Goal: Task Accomplishment & Management: Manage account settings

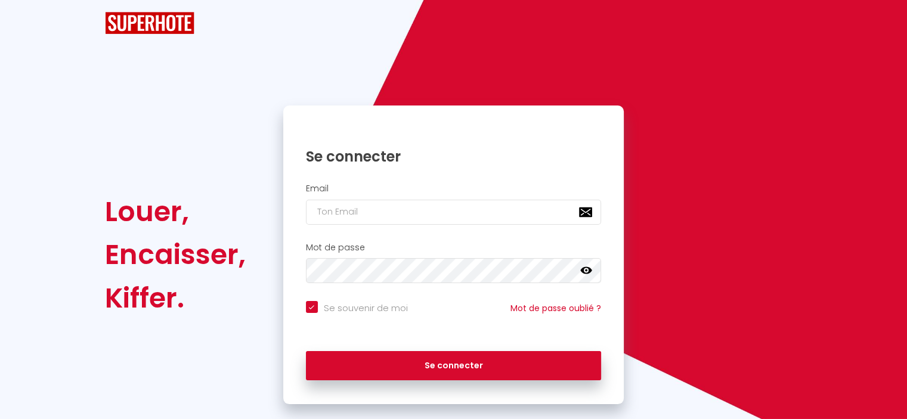
checkbox input "true"
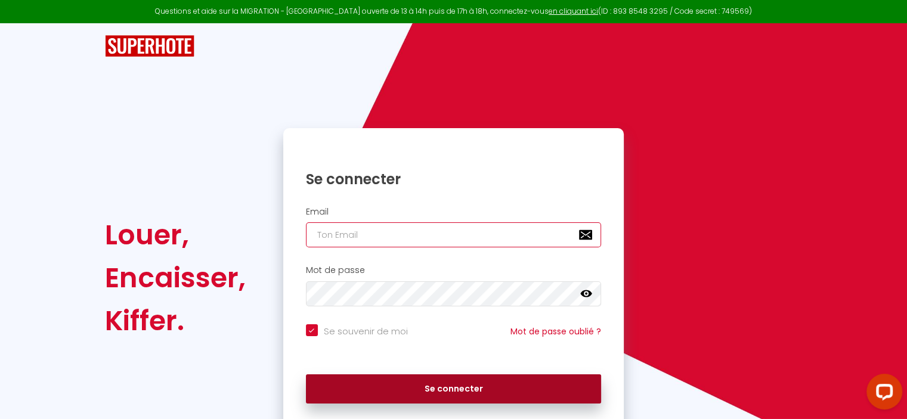
type input "[EMAIL_ADDRESS][DOMAIN_NAME]"
click at [481, 390] on button "Se connecter" at bounding box center [454, 389] width 296 height 30
checkbox input "true"
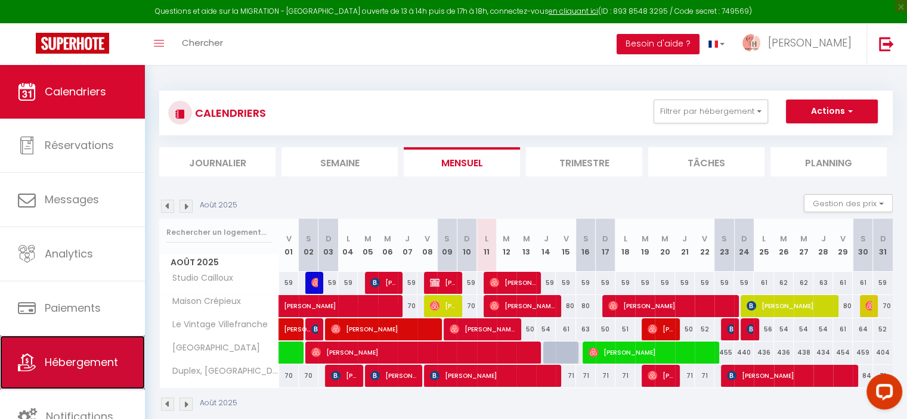
click at [63, 362] on span "Hébergement" at bounding box center [81, 362] width 73 height 15
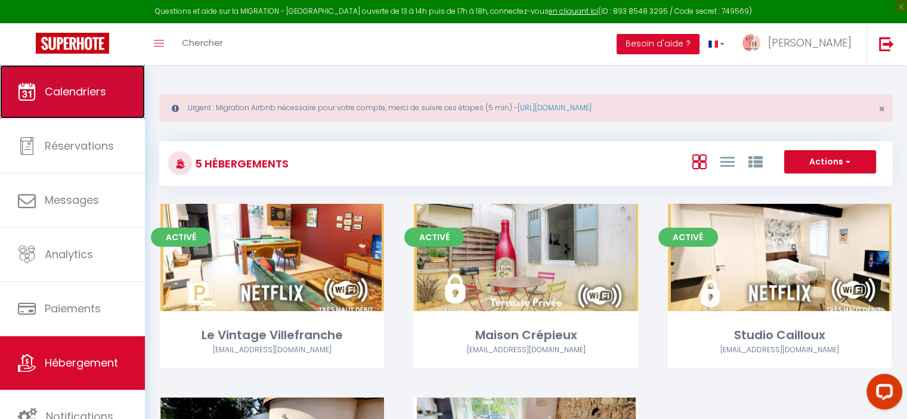
click at [48, 106] on link "Calendriers" at bounding box center [72, 92] width 145 height 54
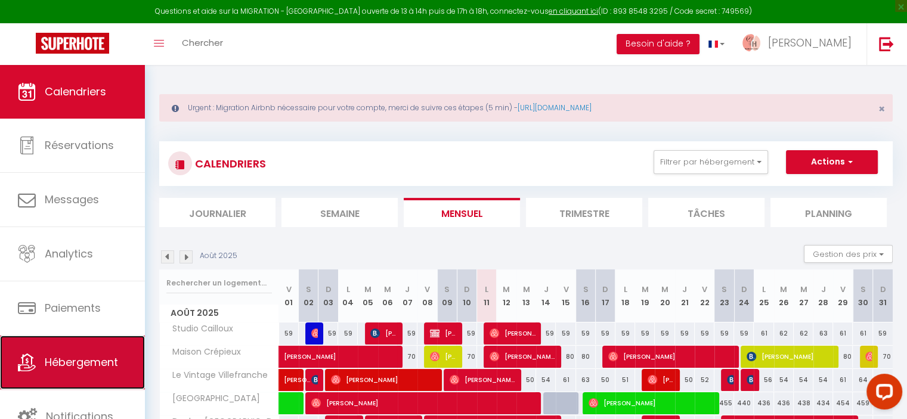
click at [92, 376] on link "Hébergement" at bounding box center [72, 363] width 145 height 54
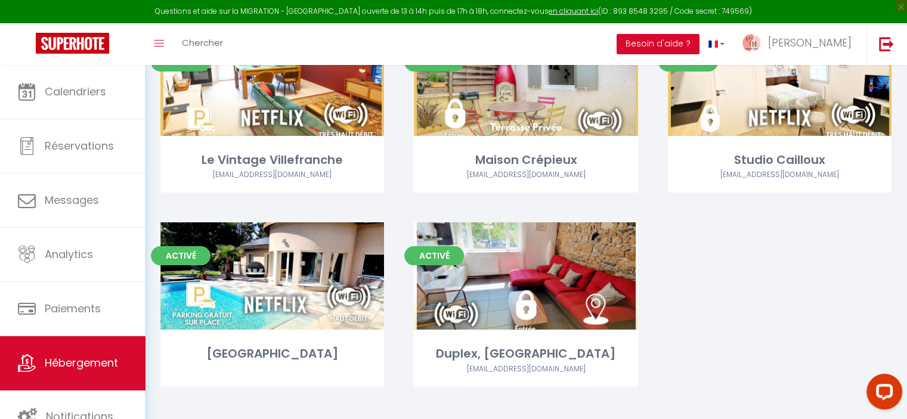
scroll to position [186, 0]
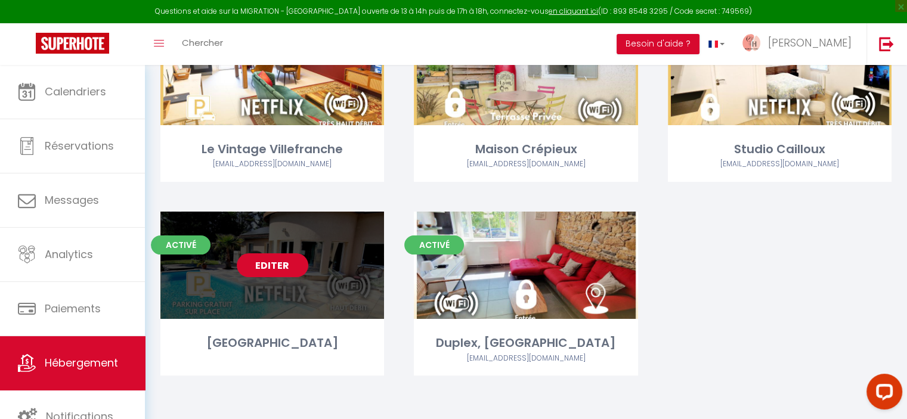
click at [283, 266] on link "Editer" at bounding box center [273, 265] width 72 height 24
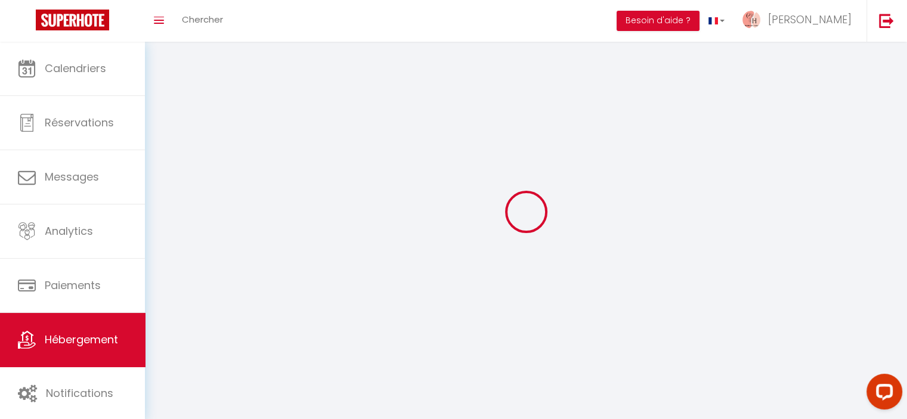
select select "1"
select select
select select "28"
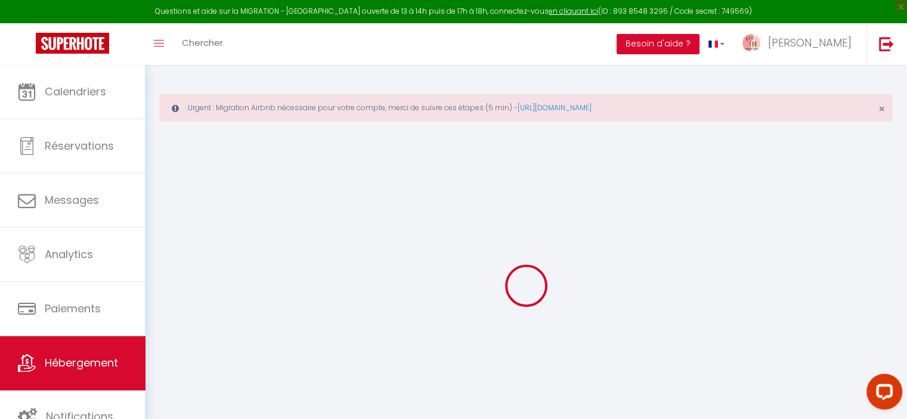
select select
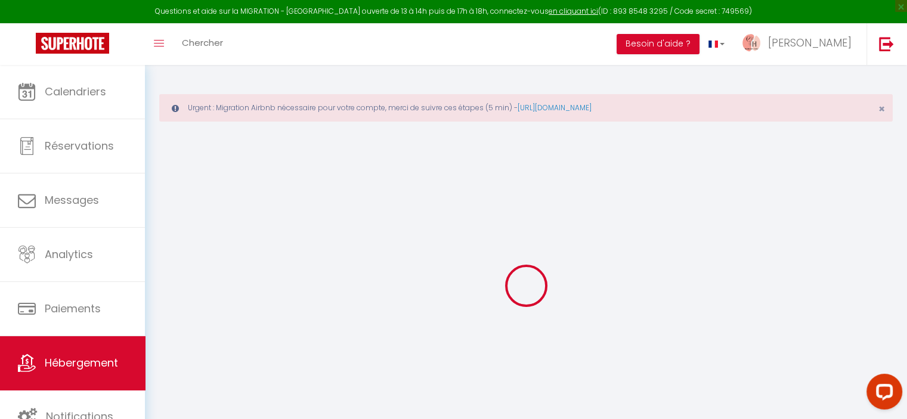
select select
checkbox input "false"
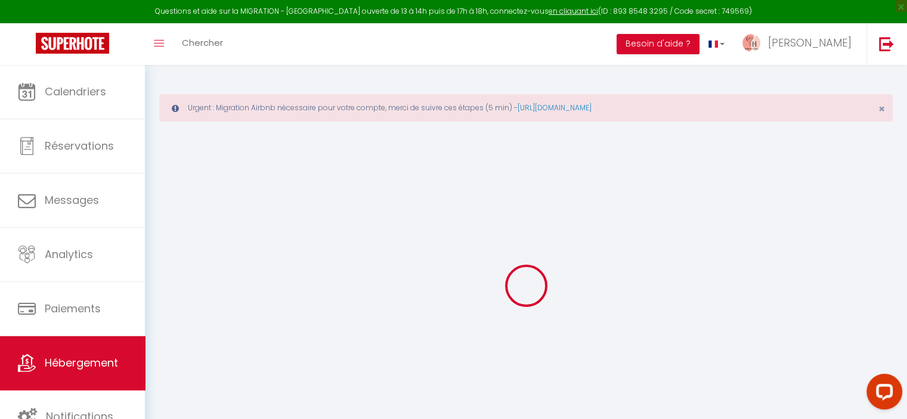
select select
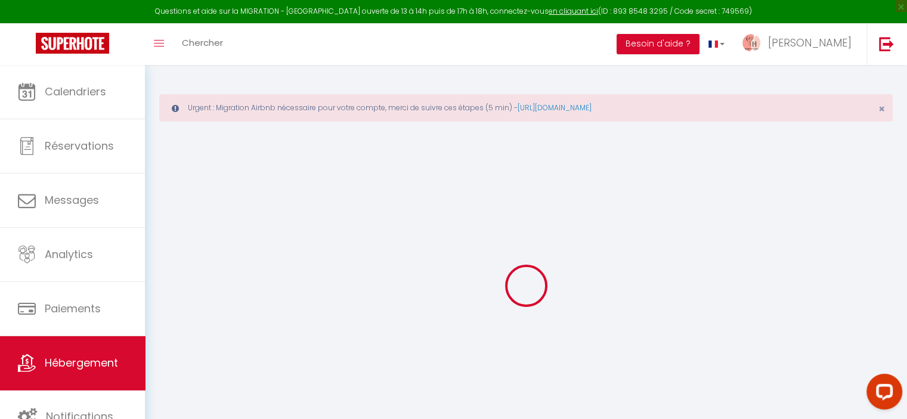
select select
checkbox input "false"
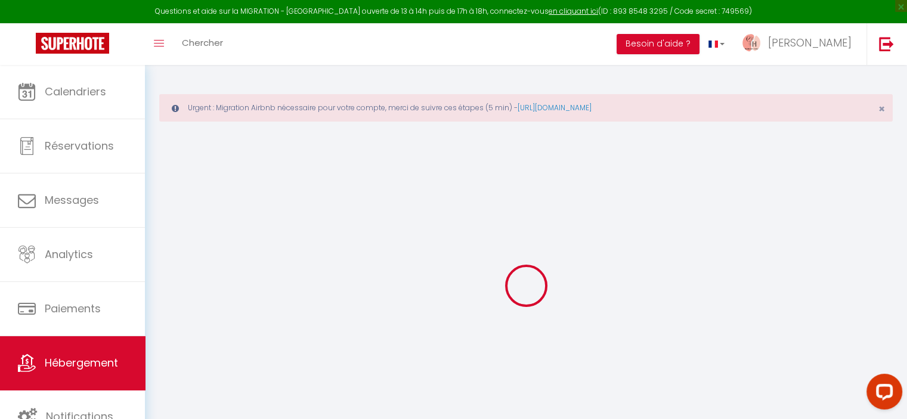
checkbox input "false"
select select
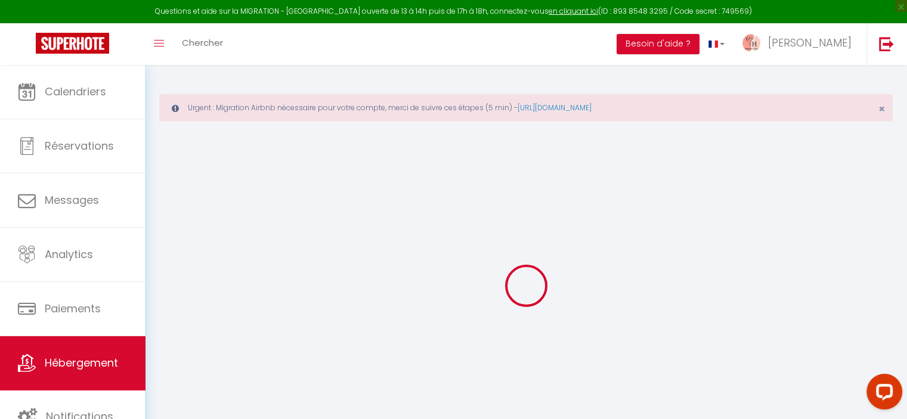
select select
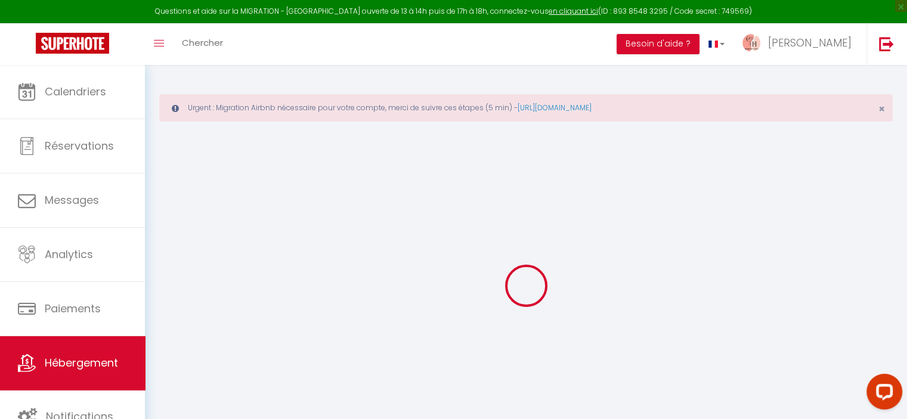
checkbox input "false"
select select
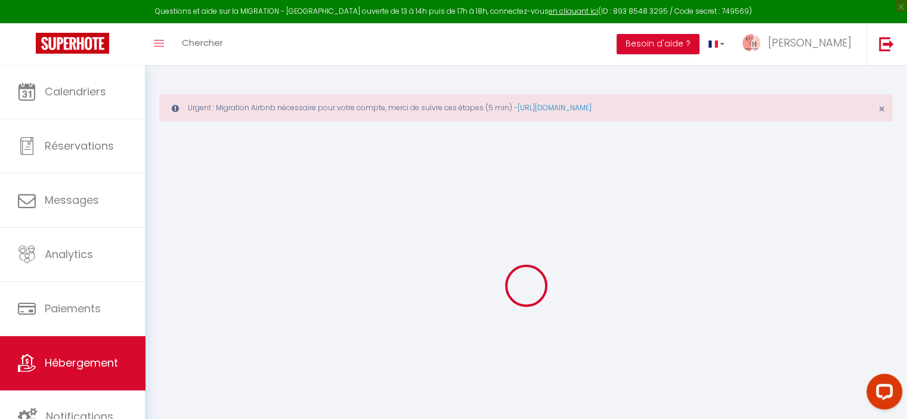
select select
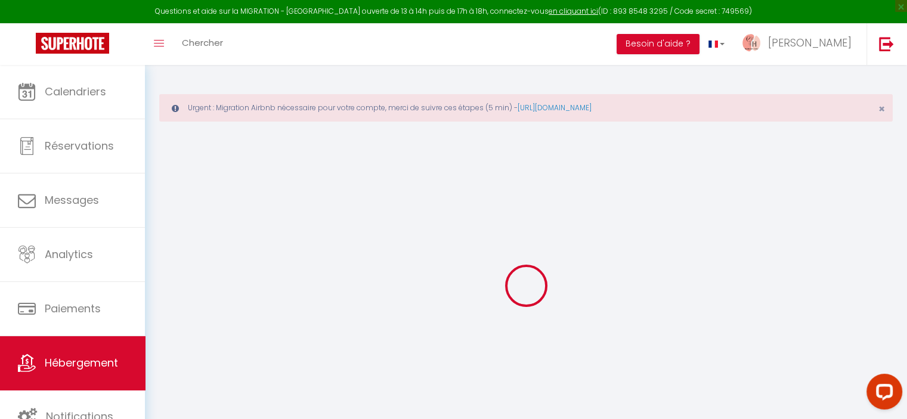
select select
checkbox input "false"
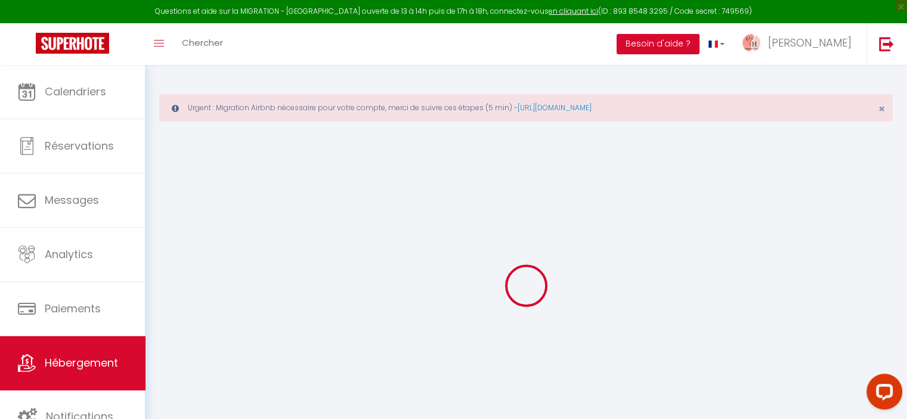
checkbox input "false"
select select
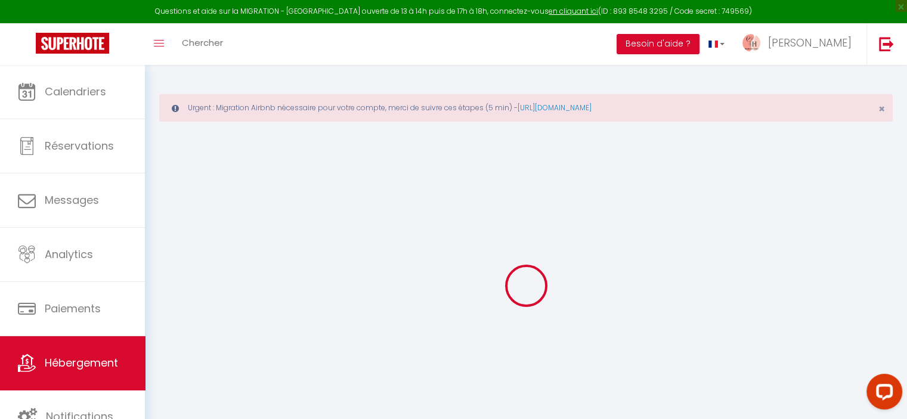
select select
checkbox input "false"
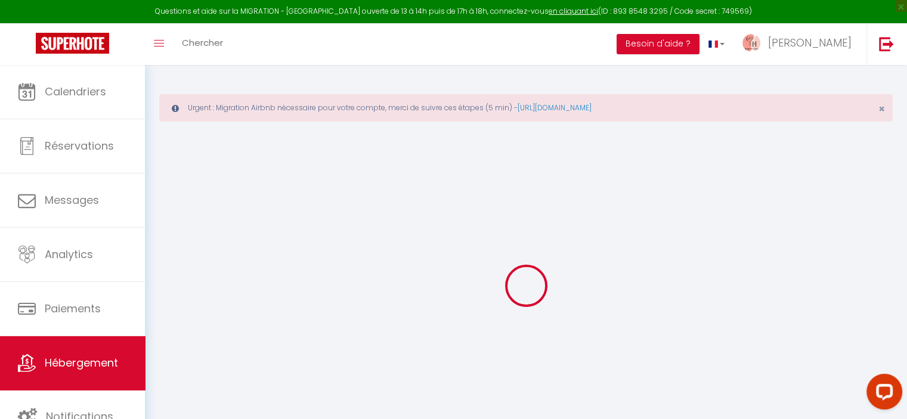
checkbox input "false"
select select
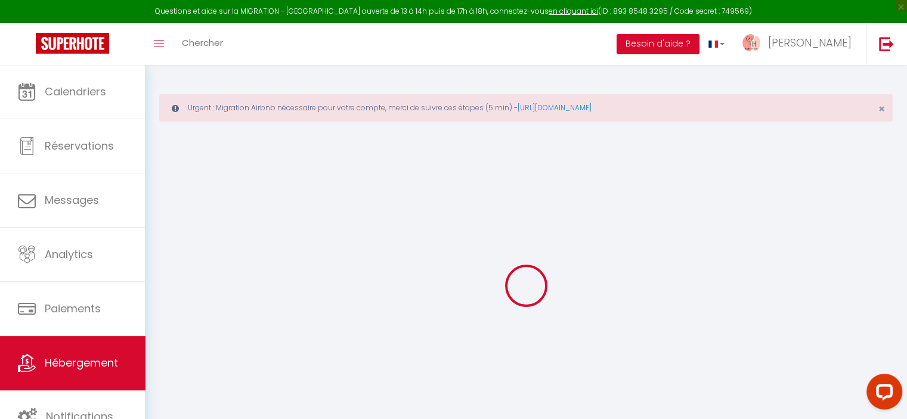
type input "[GEOGRAPHIC_DATA]"
type input "Ourdni"
select select "houses"
select select "13"
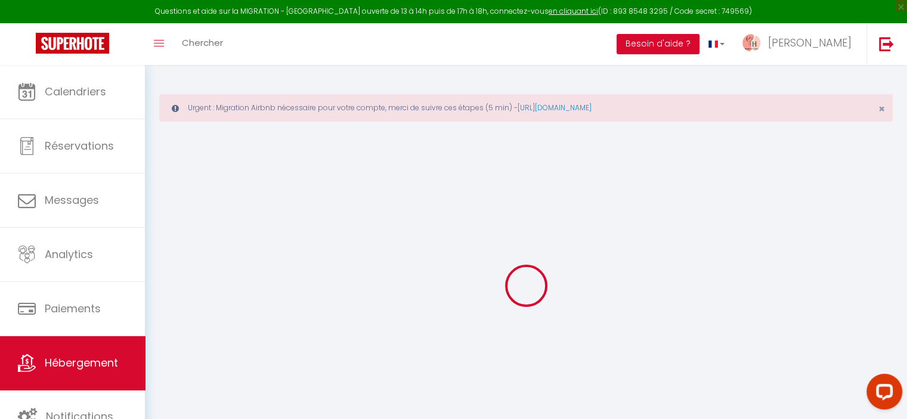
select select "10"
select select "7"
select select "5"
type input "299"
type input "30"
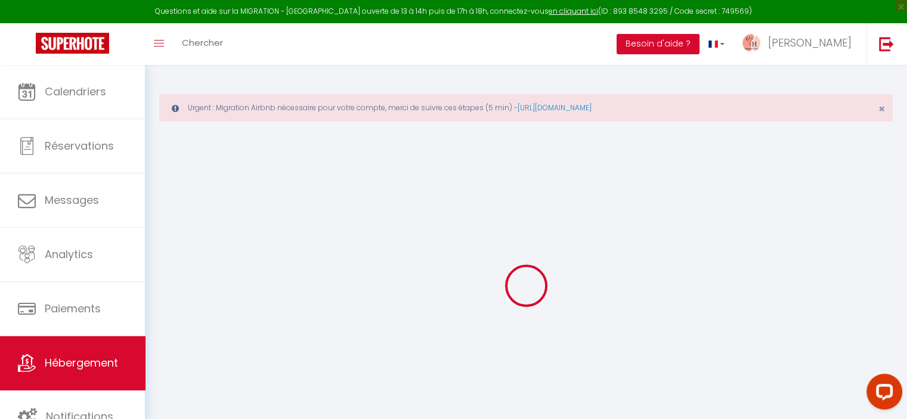
type input "240"
type input "5"
type input "5.01"
type input "1500"
select select
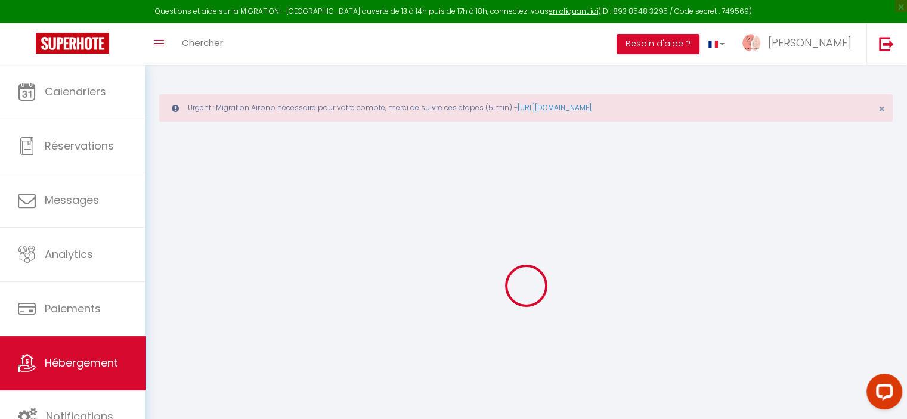
select select
type input "10 Quai d'Illhaeusern"
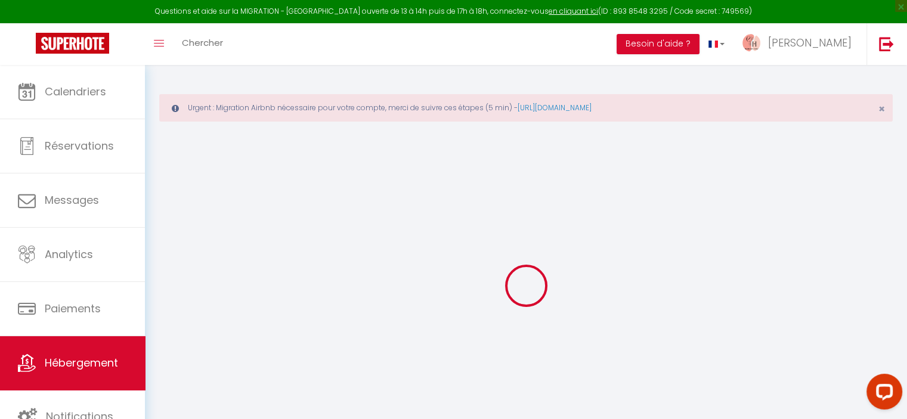
type input "69660"
type input "Collonges-[GEOGRAPHIC_DATA]"
type input "[EMAIL_ADDRESS][DOMAIN_NAME]"
select select "14197"
checkbox input "false"
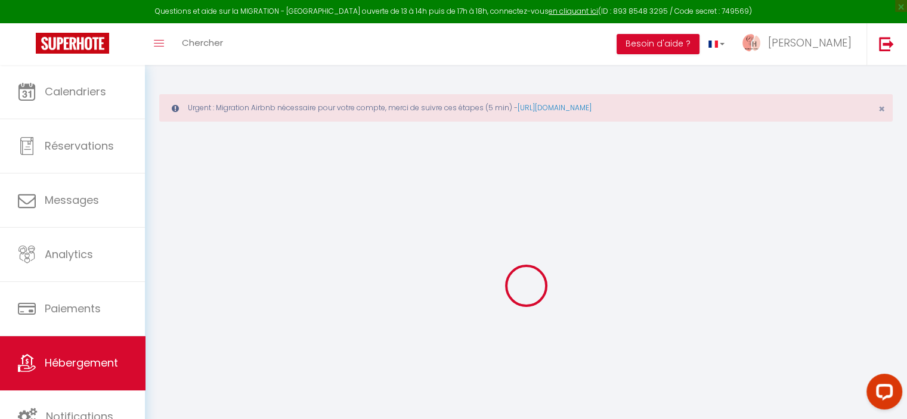
checkbox input "false"
radio input "true"
type input "30"
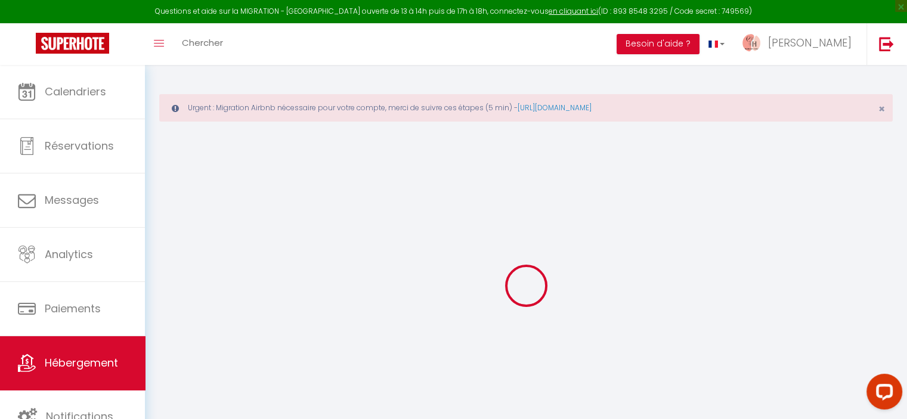
type input "240"
type input "0"
select select
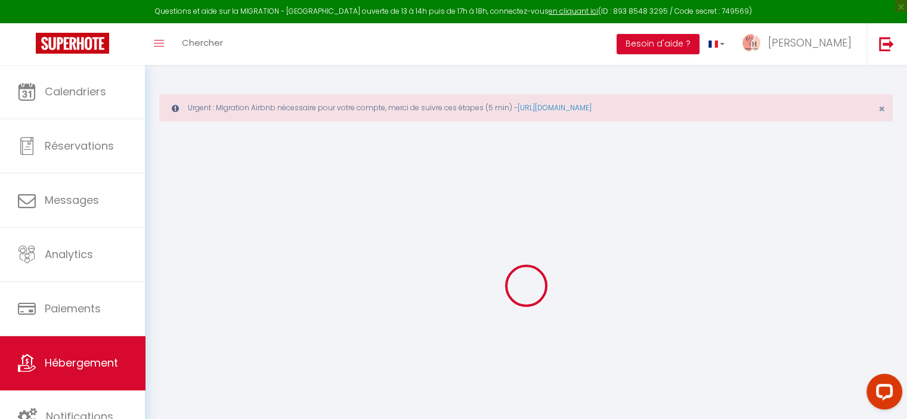
select select
checkbox input "false"
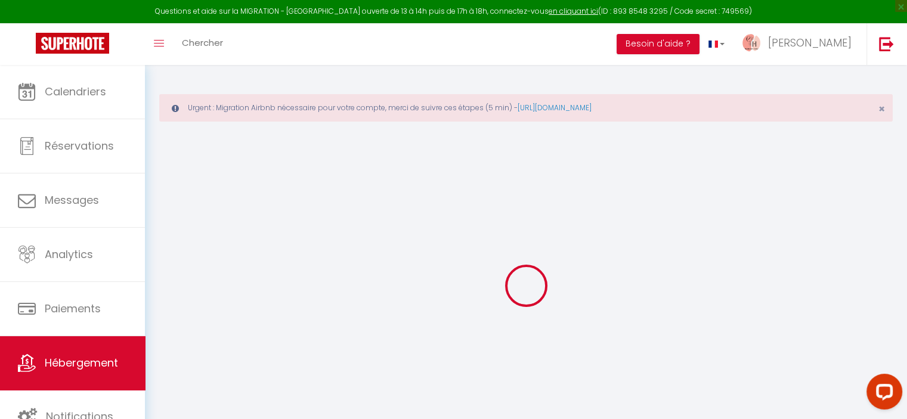
checkbox input "false"
select select "+ 20 %"
select select "+ 21 %"
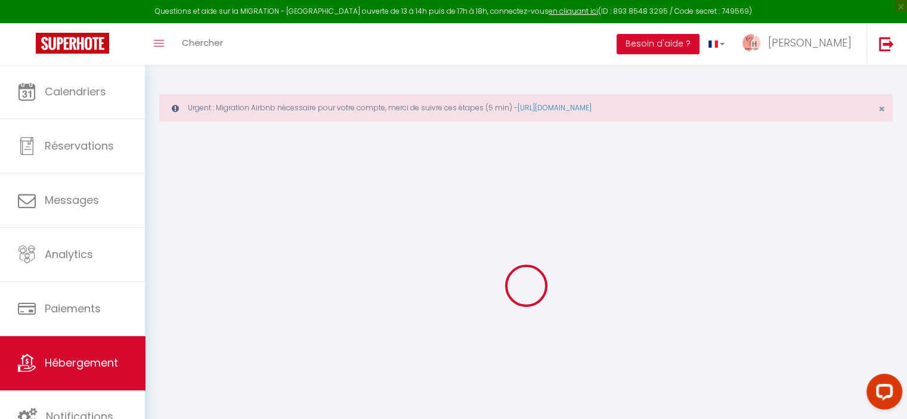
select select "+ 3 %"
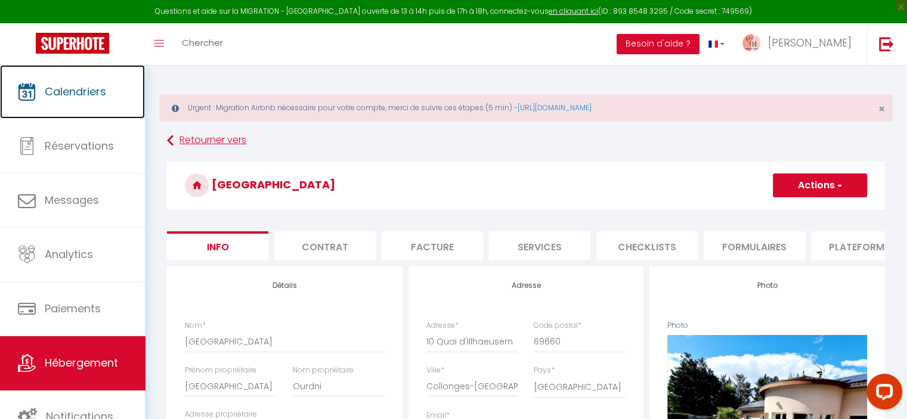
checkbox input "false"
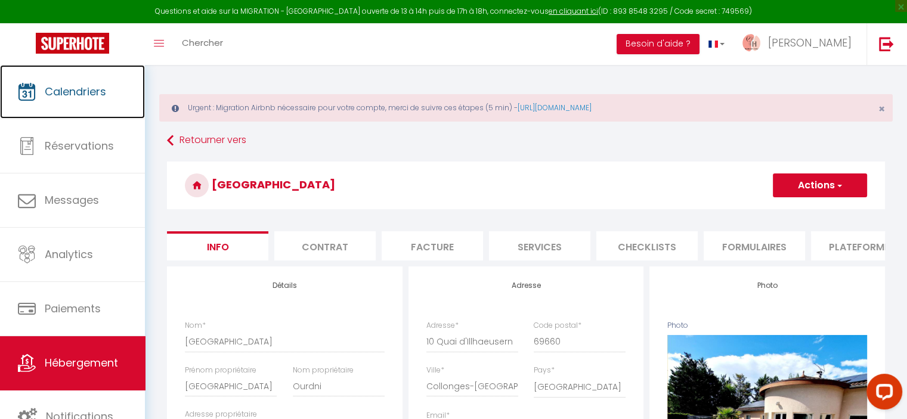
checkbox input "false"
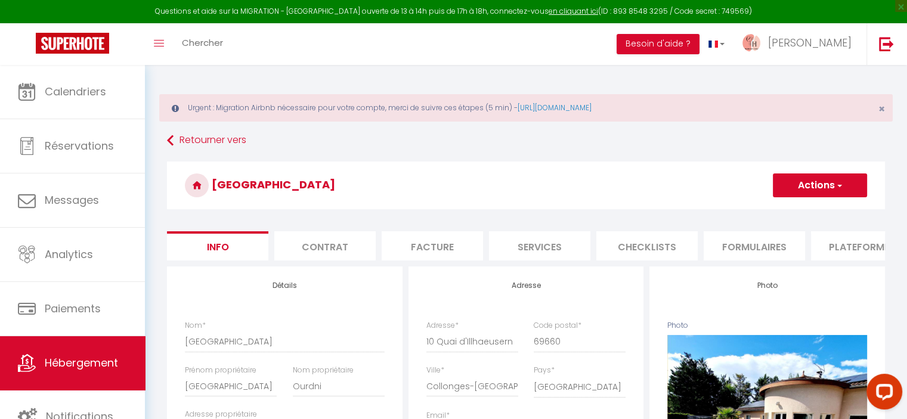
click at [842, 252] on li "Plateformes" at bounding box center [861, 245] width 101 height 29
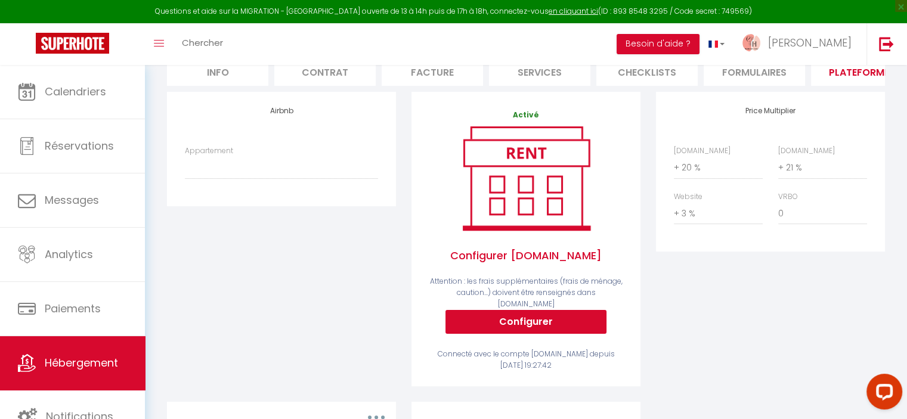
scroll to position [238, 0]
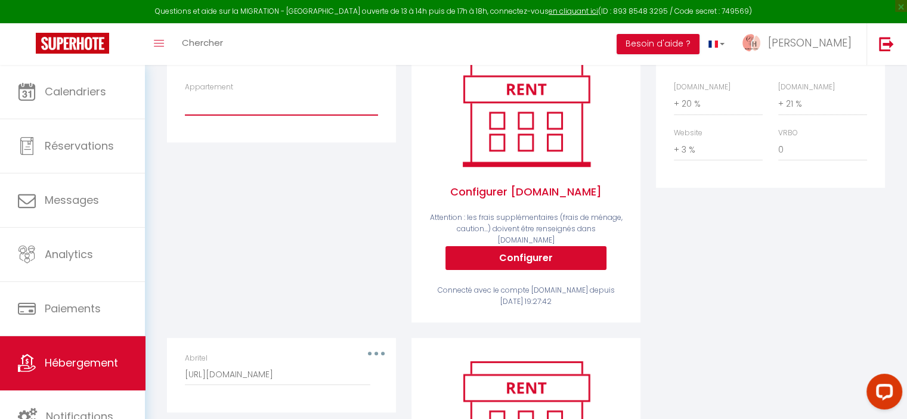
click at [239, 110] on select "Studio Cailloux · Studio cosy à Cailloux – Proche Lyon & nature - [EMAIL_ADDRES…" at bounding box center [281, 103] width 193 height 23
click at [167, 190] on div "Airbnb Appartement Studio Cailloux · Studio cosy à [GEOGRAPHIC_DATA] – Proche L…" at bounding box center [281, 183] width 244 height 310
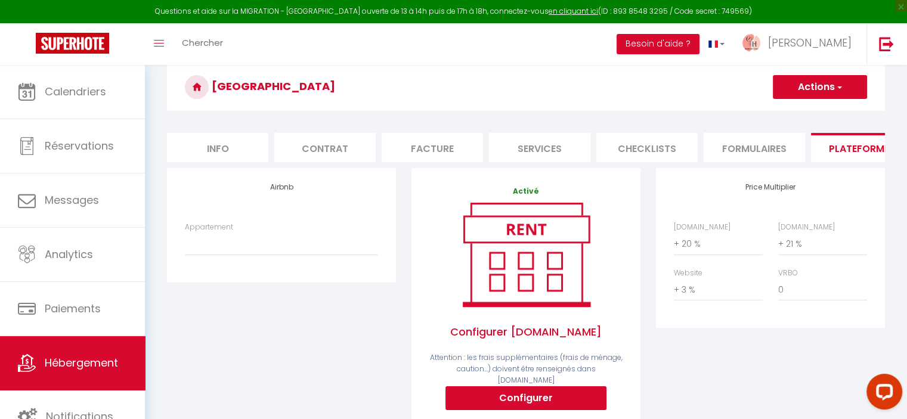
scroll to position [0, 0]
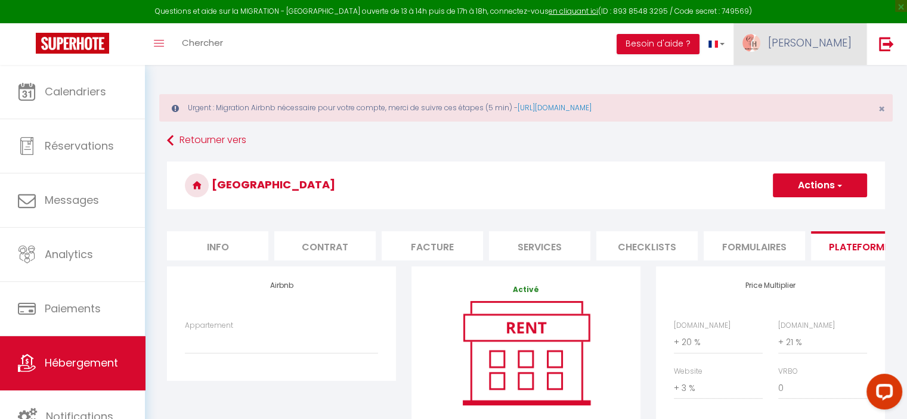
click at [850, 41] on span "[PERSON_NAME]" at bounding box center [809, 42] width 83 height 15
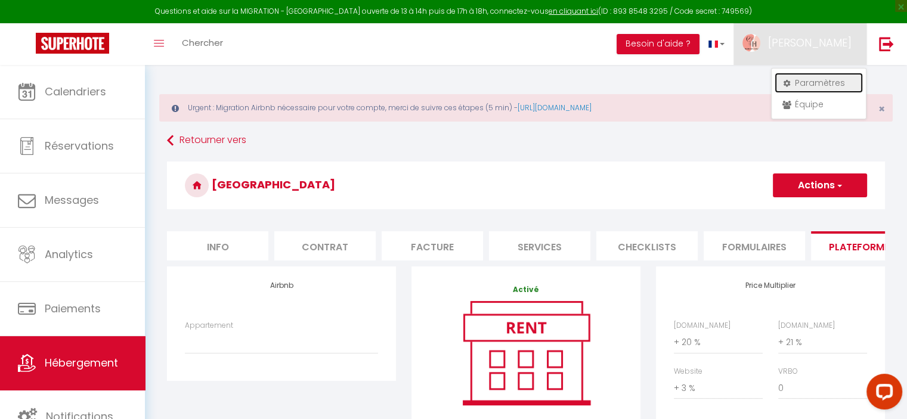
click at [803, 85] on link "Paramètres" at bounding box center [818, 83] width 88 height 20
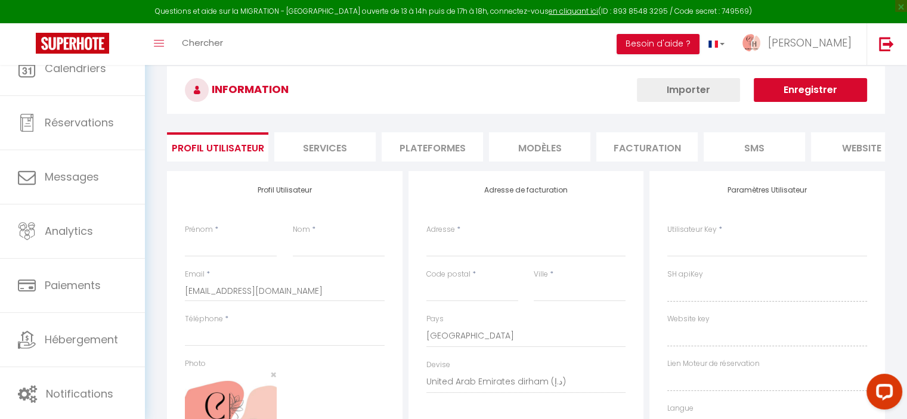
type input "[PERSON_NAME]"
type input "Chamant"
type input "0638385118"
type input "[STREET_ADDRESS]"
type input "69270"
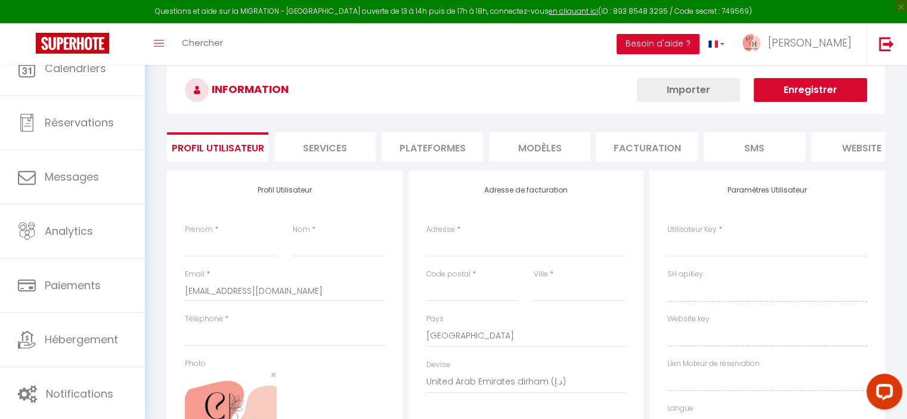
type input "[GEOGRAPHIC_DATA]"
select select "28"
type input "CLwUJW9UHN3bAZTPygbrGGb0L"
type input "RZmfqfe4LIQHyRomM1CH8hb3R"
type input "[URL][DOMAIN_NAME]"
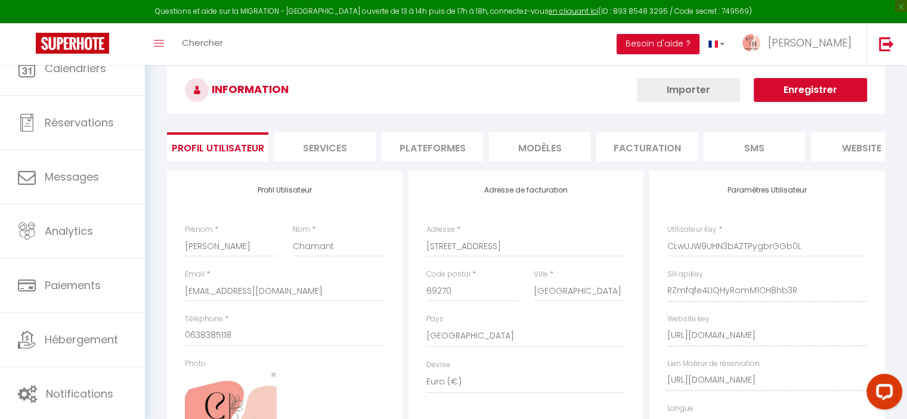
select select "fr"
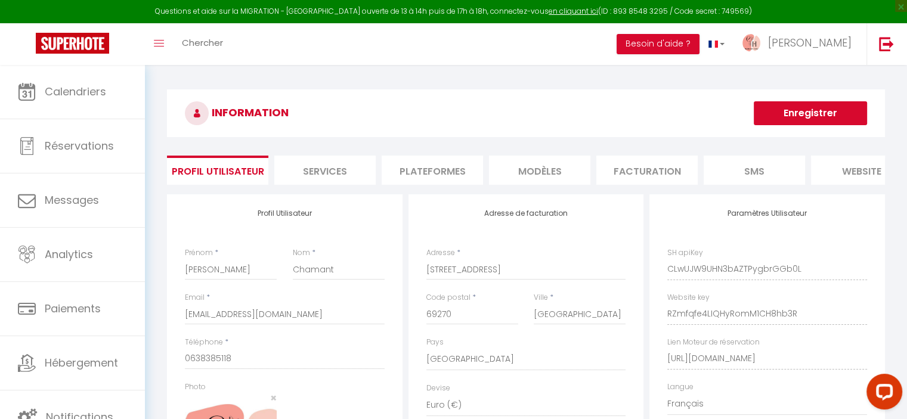
click at [443, 164] on li "Plateformes" at bounding box center [431, 170] width 101 height 29
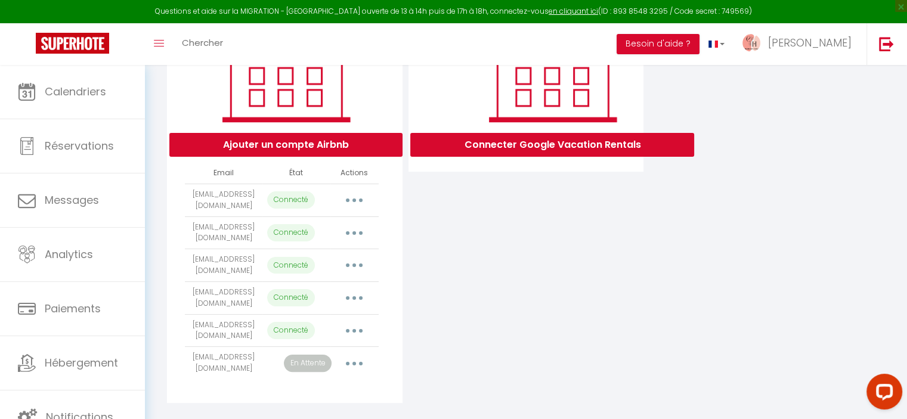
scroll to position [222, 0]
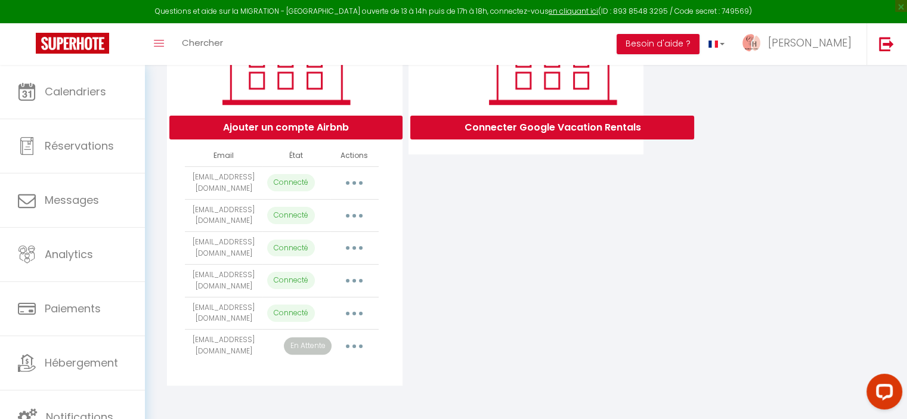
click at [361, 253] on button "button" at bounding box center [353, 247] width 33 height 19
click at [506, 263] on div "Connecter Google Vacation Rentals" at bounding box center [525, 182] width 241 height 405
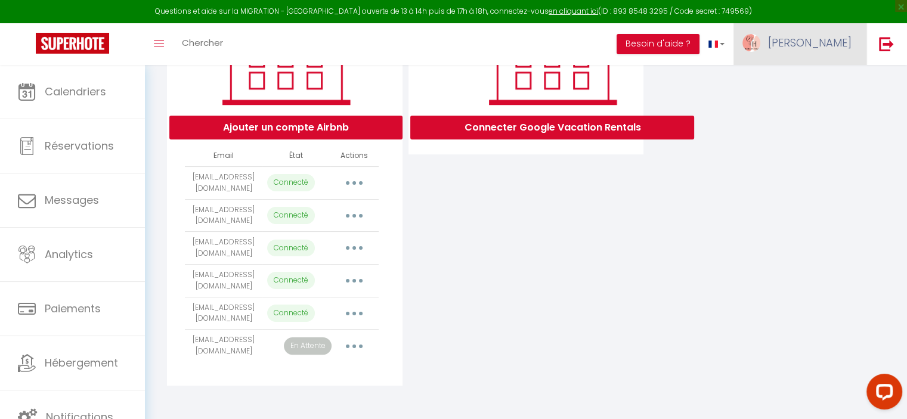
click at [823, 48] on link "[PERSON_NAME]" at bounding box center [799, 44] width 133 height 42
click at [811, 104] on link "Équipe" at bounding box center [818, 104] width 88 height 20
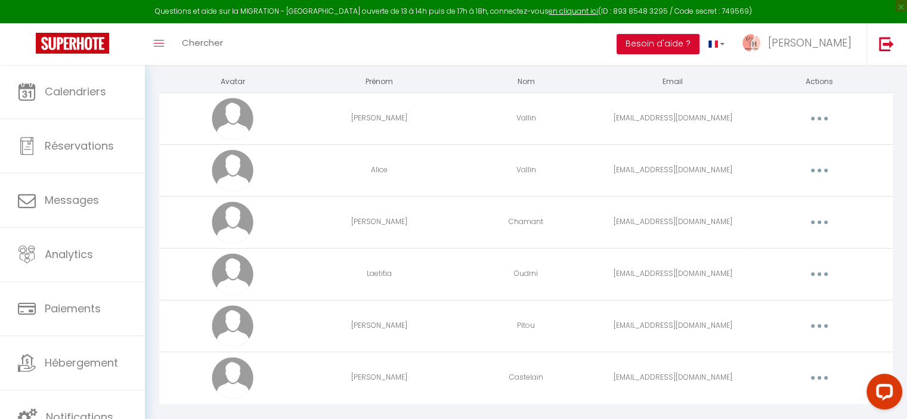
scroll to position [136, 0]
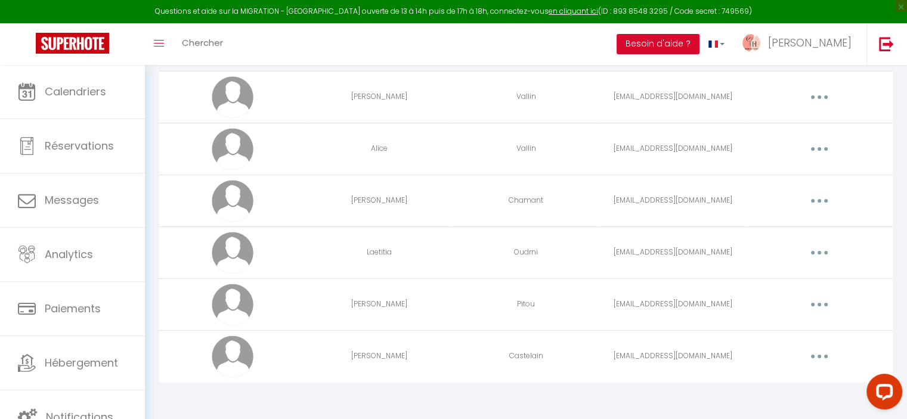
click at [814, 305] on button "button" at bounding box center [818, 304] width 33 height 19
click at [770, 334] on link "Editer" at bounding box center [788, 332] width 88 height 20
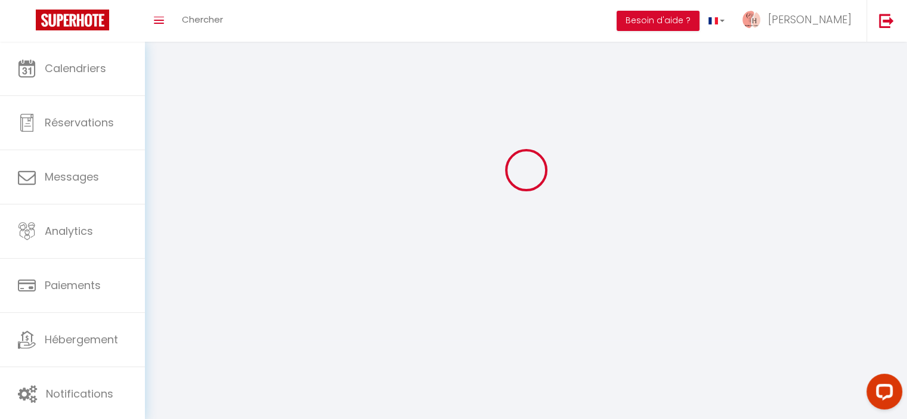
select select
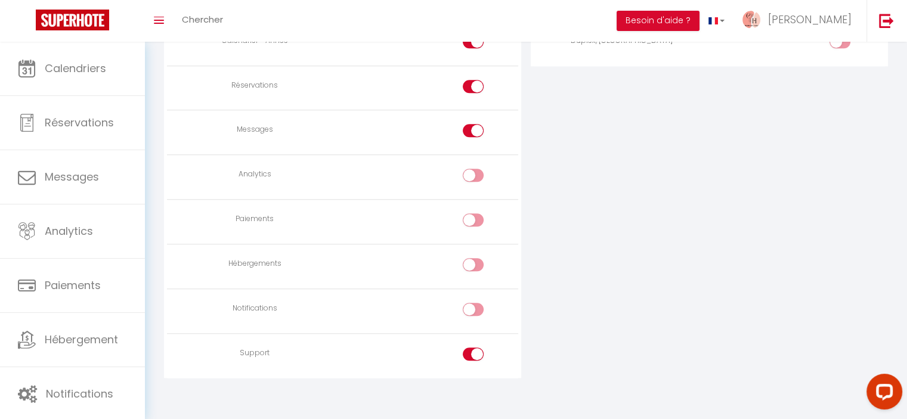
type input "[PERSON_NAME]"
type input "Pitou"
type input "[EMAIL_ADDRESS][DOMAIN_NAME]"
select select
type textarea "[URL][DOMAIN_NAME]"
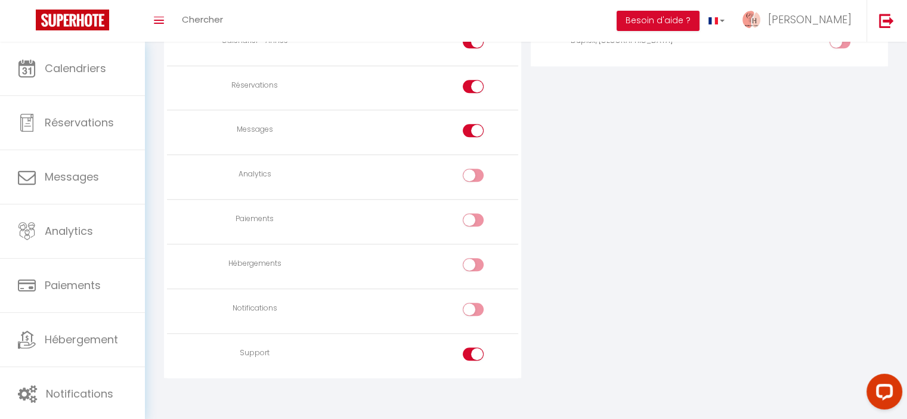
checkbox input "false"
checkbox input "true"
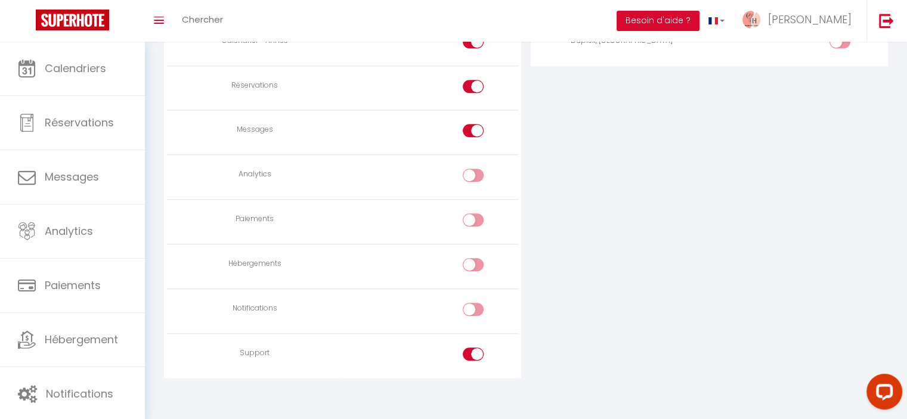
checkbox input "true"
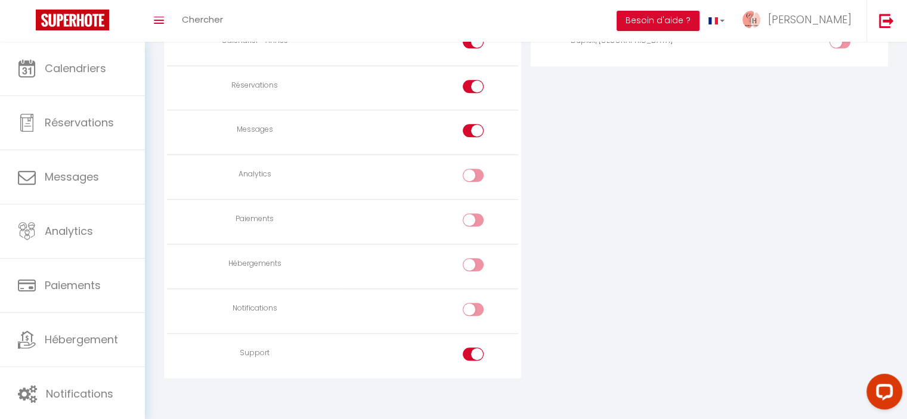
checkbox input "false"
checkbox input "true"
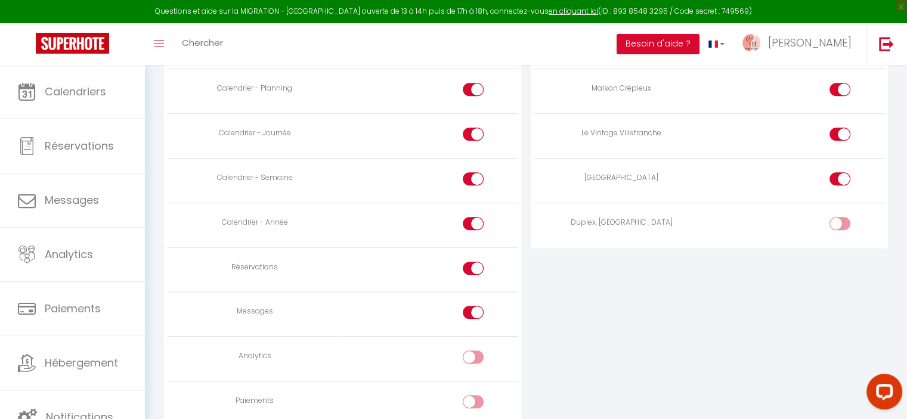
scroll to position [801, 0]
click at [837, 221] on div at bounding box center [839, 220] width 21 height 13
click at [839, 221] on input "checkbox" at bounding box center [849, 223] width 21 height 18
checkbox input "true"
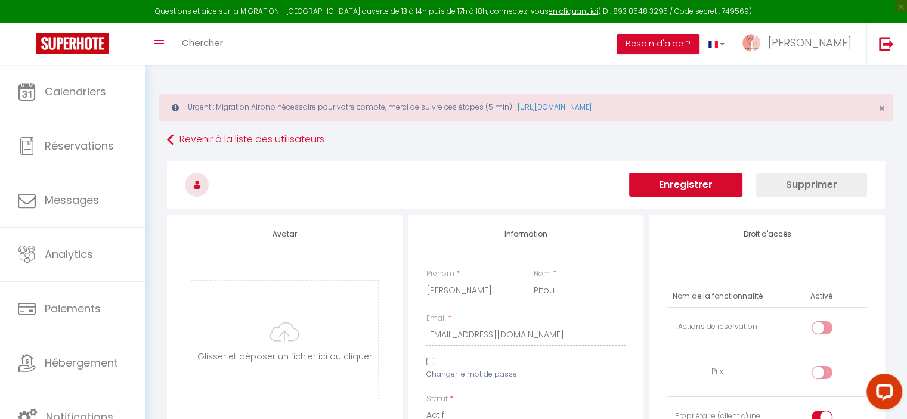
scroll to position [0, 0]
click at [680, 187] on button "Enregistrer" at bounding box center [685, 185] width 113 height 24
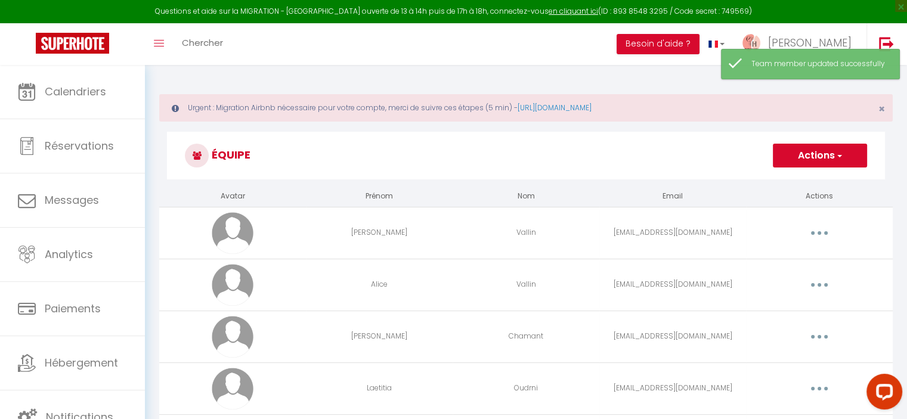
click at [841, 159] on span "button" at bounding box center [838, 156] width 8 height 12
click at [722, 158] on h3 "Équipe" at bounding box center [526, 156] width 718 height 48
